Goal: Task Accomplishment & Management: Manage account settings

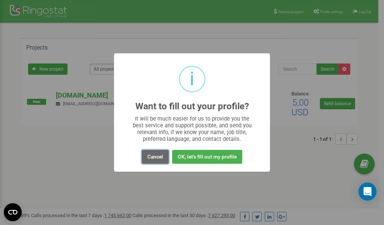
click at [157, 159] on button "Cancel" at bounding box center [155, 157] width 27 height 14
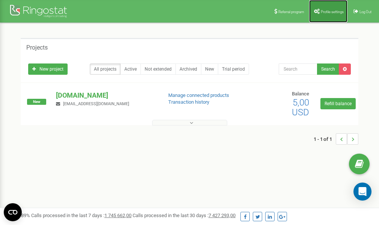
click at [325, 9] on link "Profile settings" at bounding box center [328, 11] width 38 height 23
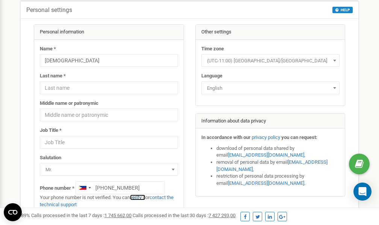
click at [142, 197] on link "verify it" at bounding box center [137, 197] width 15 height 6
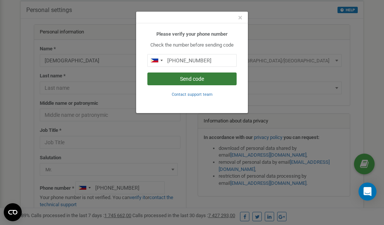
click at [182, 81] on button "Send code" at bounding box center [192, 78] width 89 height 13
